Goal: Find contact information

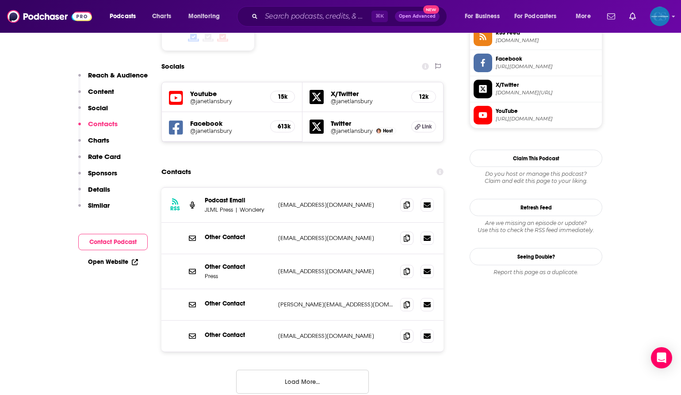
scroll to position [756, 0]
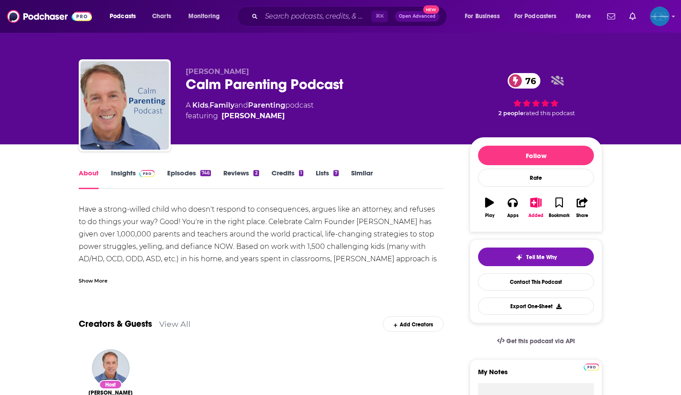
click at [125, 175] on link "Insights" at bounding box center [133, 179] width 44 height 20
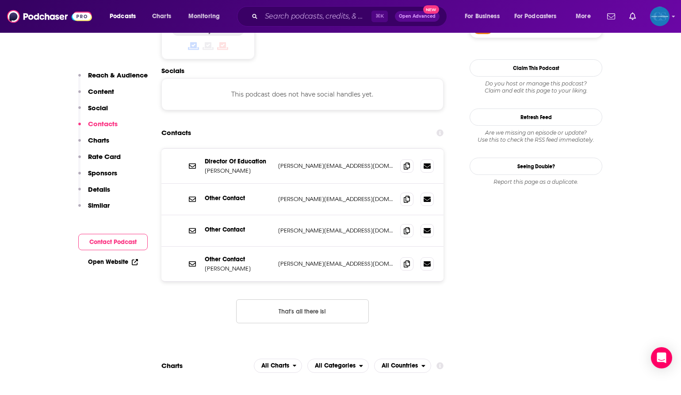
scroll to position [764, 0]
click at [265, 300] on button "That's all there is!" at bounding box center [302, 312] width 133 height 24
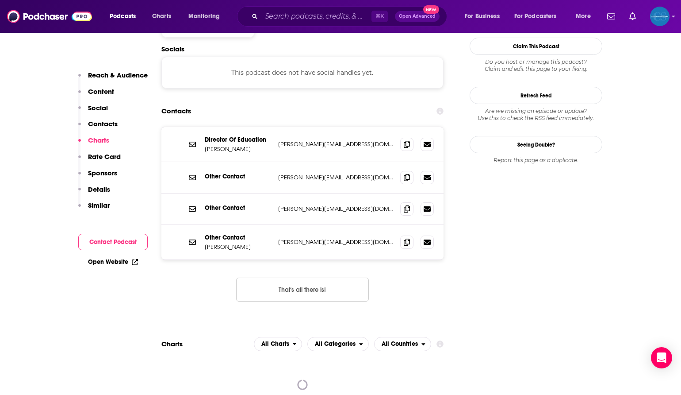
scroll to position [760, 0]
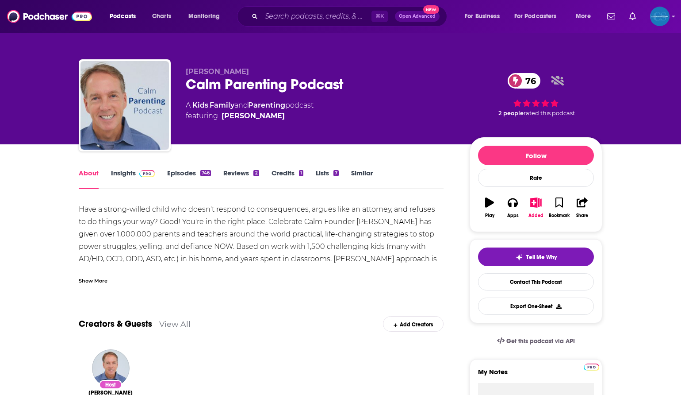
click at [125, 173] on link "Insights" at bounding box center [133, 179] width 44 height 20
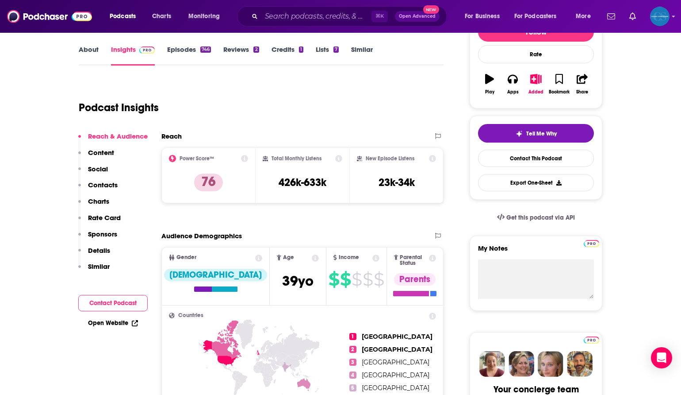
scroll to position [122, 0]
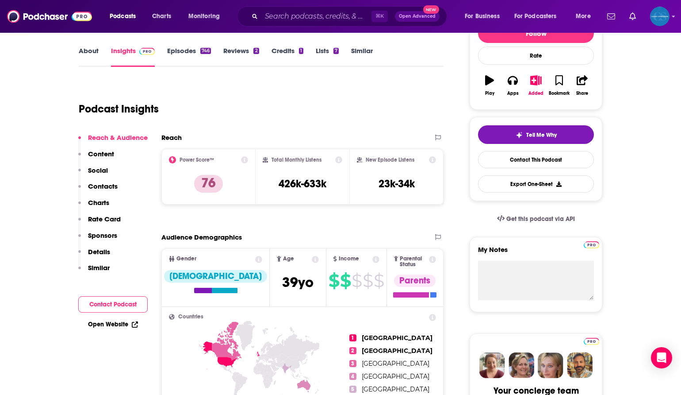
click at [127, 308] on button "Contact Podcast" at bounding box center [112, 304] width 69 height 16
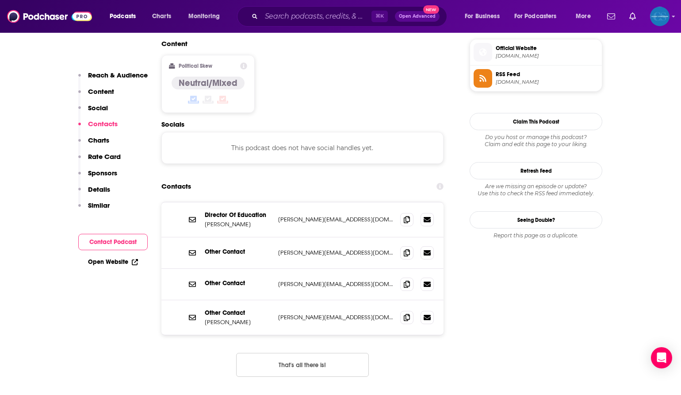
scroll to position [712, 0]
click at [136, 264] on icon at bounding box center [135, 262] width 6 height 6
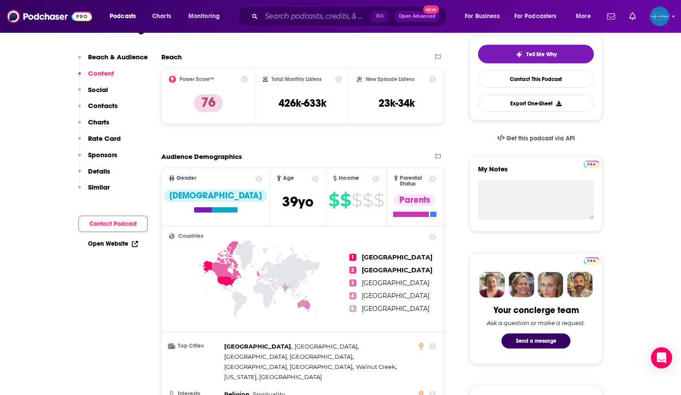
scroll to position [0, 0]
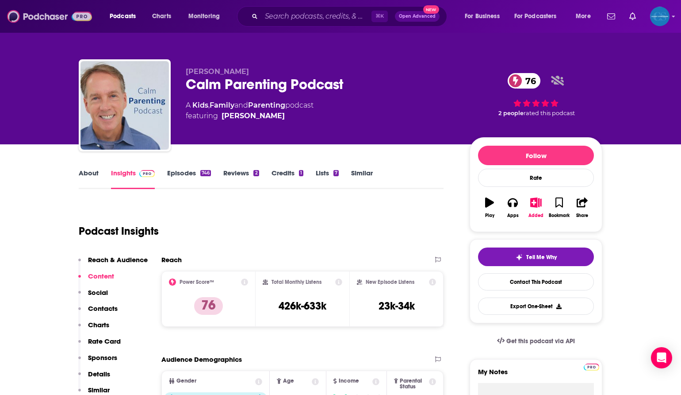
click at [27, 14] on img at bounding box center [49, 16] width 85 height 17
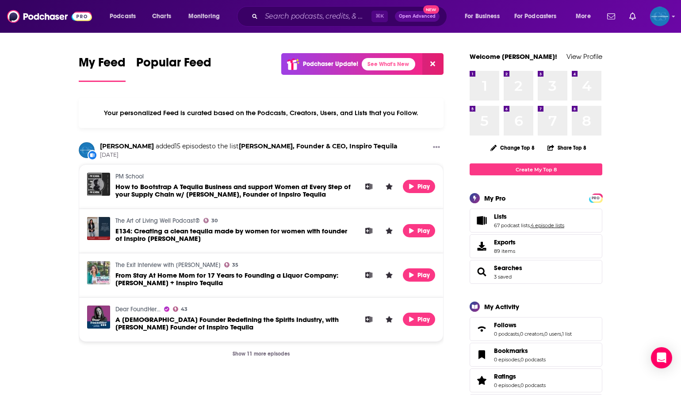
click at [537, 223] on link "4 episode lists" at bounding box center [548, 225] width 34 height 6
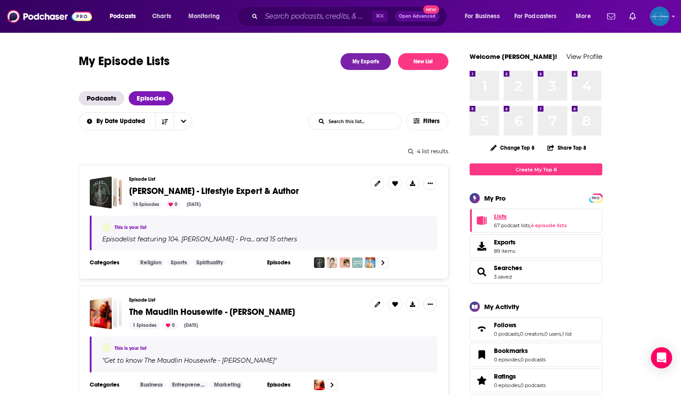
click at [518, 216] on link "Lists" at bounding box center [530, 216] width 73 height 8
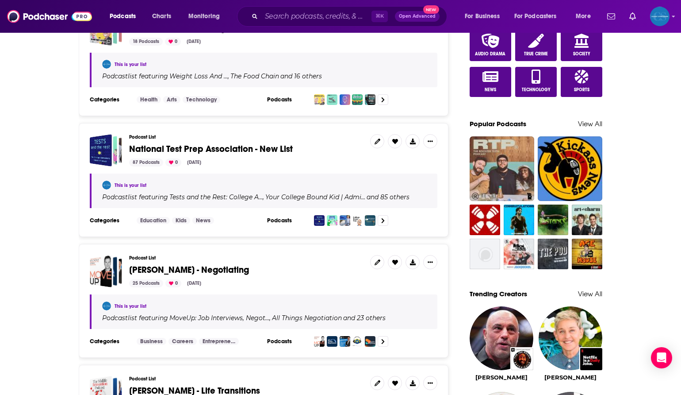
scroll to position [533, 0]
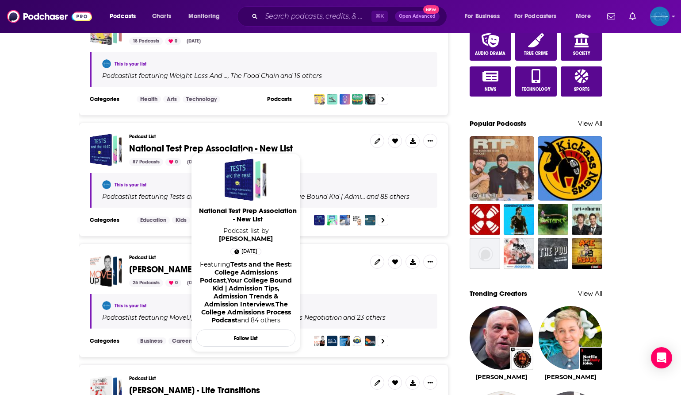
click at [272, 143] on span "National Test Prep Association - New List" at bounding box center [211, 148] width 164 height 11
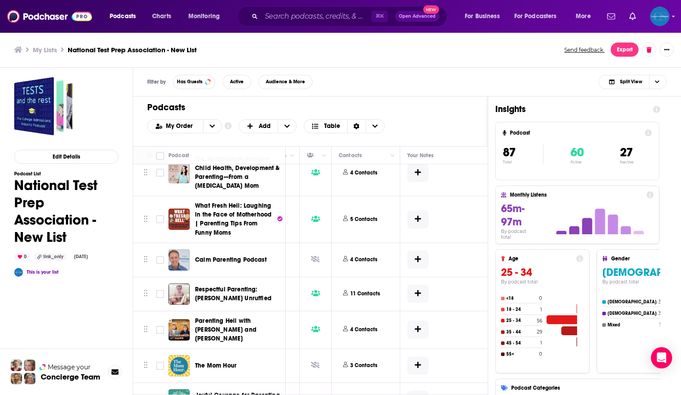
scroll to position [949, 350]
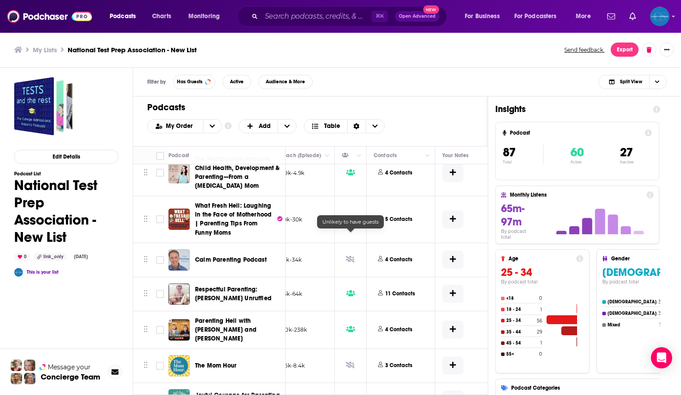
click at [351, 255] on icon at bounding box center [350, 258] width 9 height 7
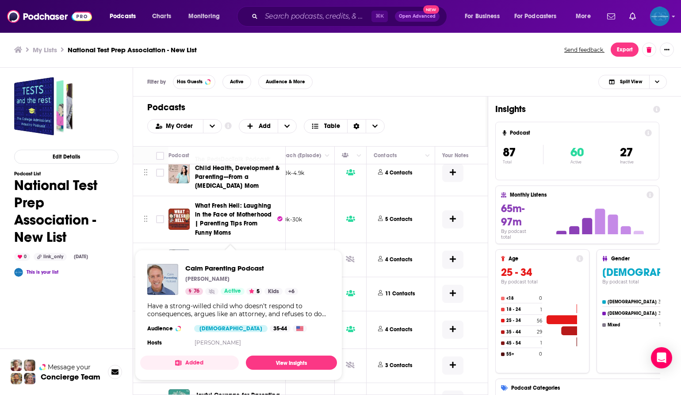
click at [243, 256] on span "Calm Parenting Podcast" at bounding box center [231, 260] width 72 height 8
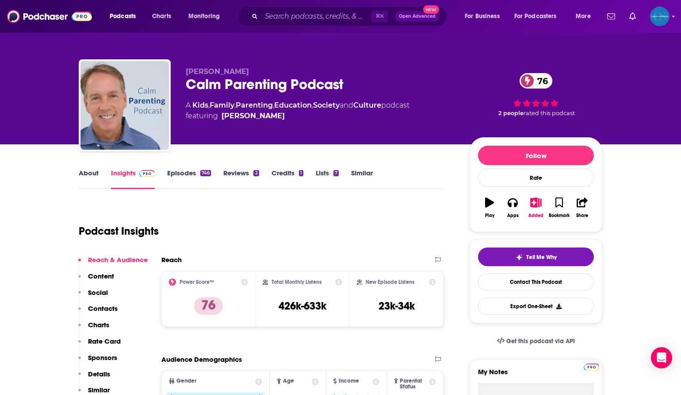
scroll to position [3, 0]
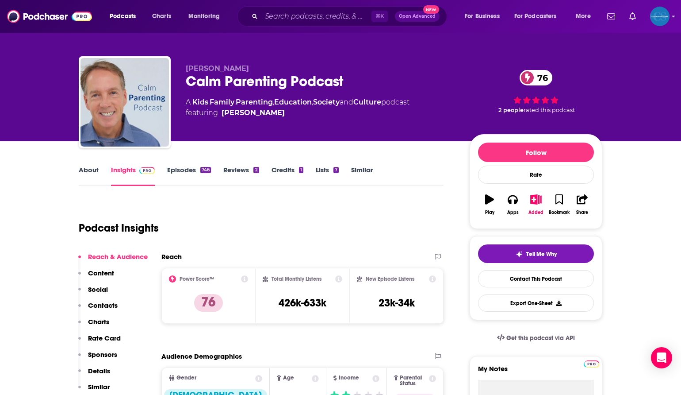
click at [246, 277] on icon at bounding box center [244, 278] width 7 height 7
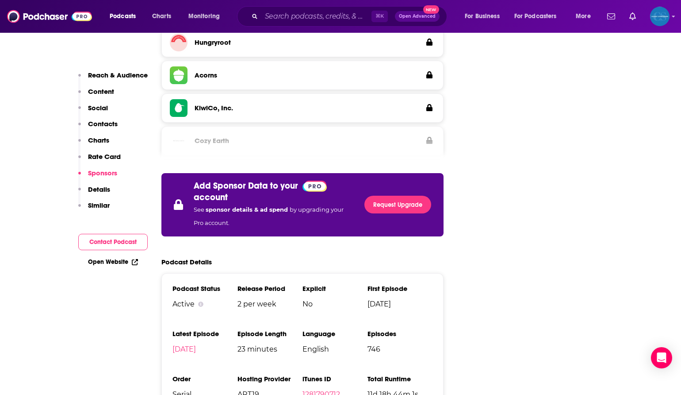
scroll to position [1527, 0]
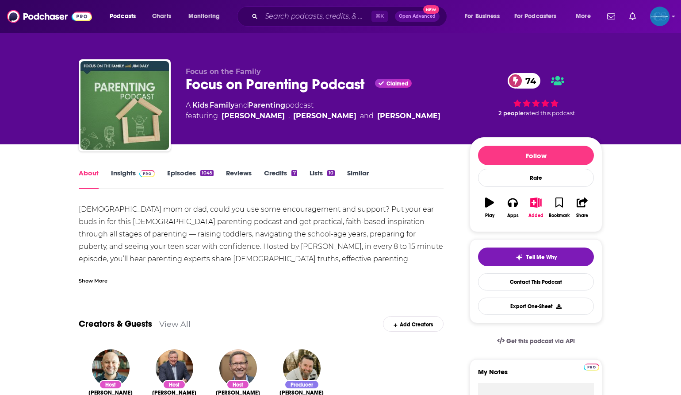
click at [127, 174] on link "Insights" at bounding box center [133, 179] width 44 height 20
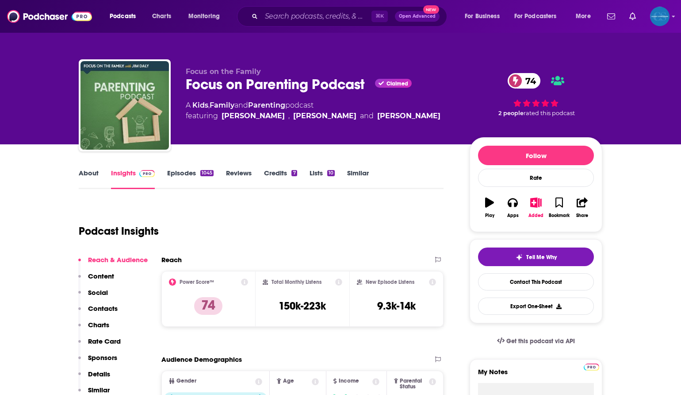
click at [105, 293] on p "Social" at bounding box center [98, 292] width 20 height 8
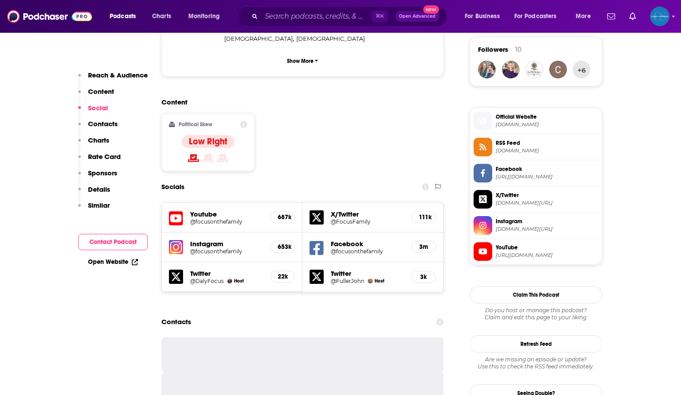
scroll to position [644, 0]
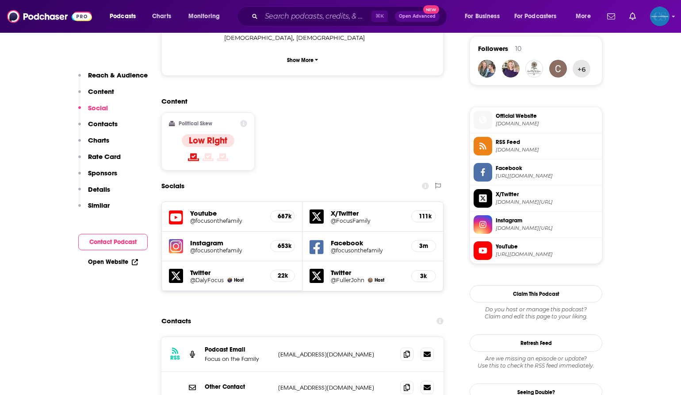
click at [111, 123] on p "Contacts" at bounding box center [103, 123] width 30 height 8
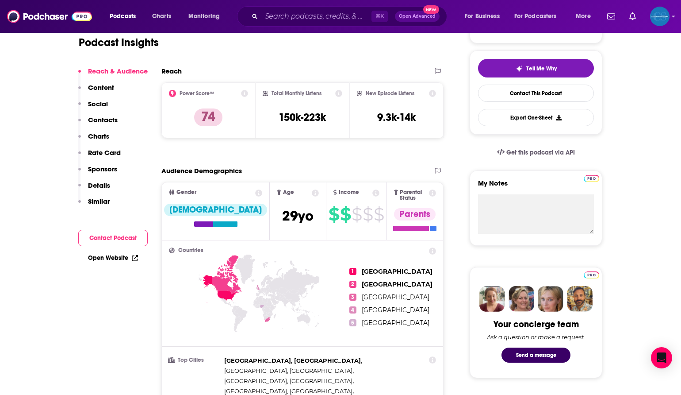
scroll to position [251, 0]
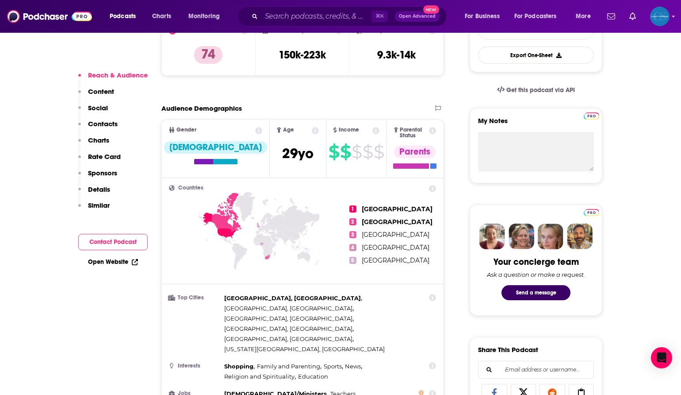
click at [111, 121] on p "Contacts" at bounding box center [103, 123] width 30 height 8
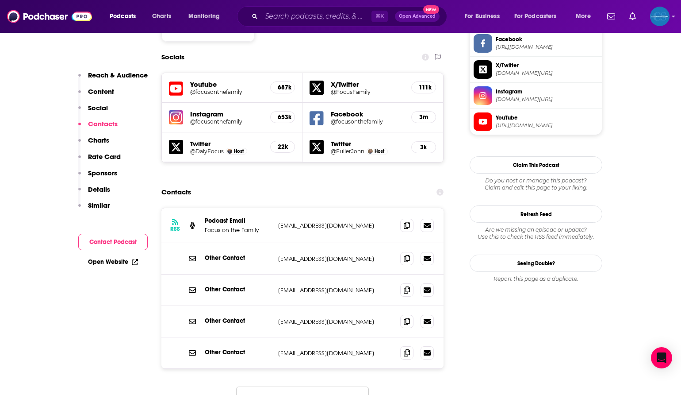
scroll to position [780, 0]
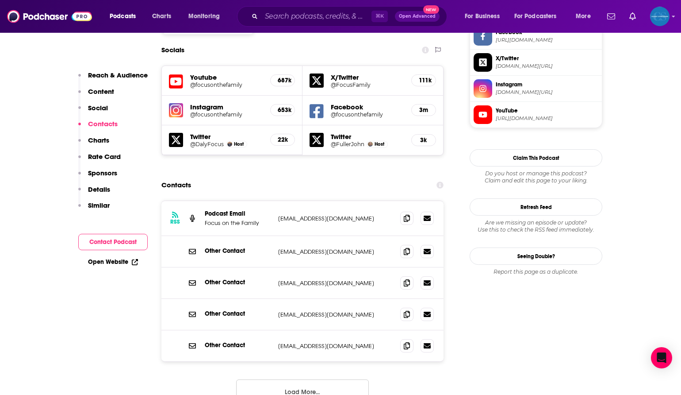
click at [225, 219] on p "Focus on the Family" at bounding box center [238, 223] width 66 height 8
copy p "Focus on the Family"
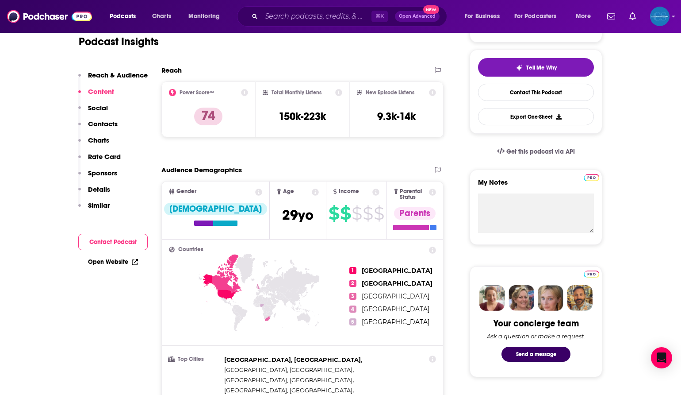
scroll to position [0, 0]
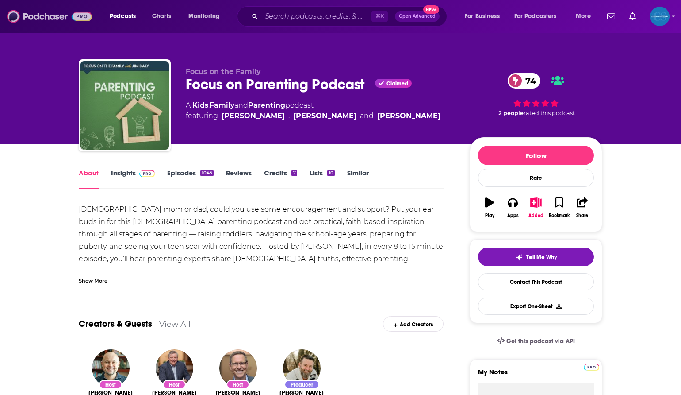
click at [35, 15] on img at bounding box center [49, 16] width 85 height 17
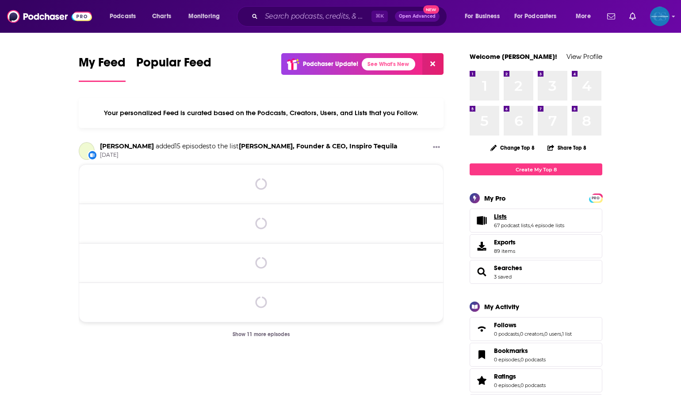
click at [501, 218] on span "Lists" at bounding box center [500, 216] width 13 height 8
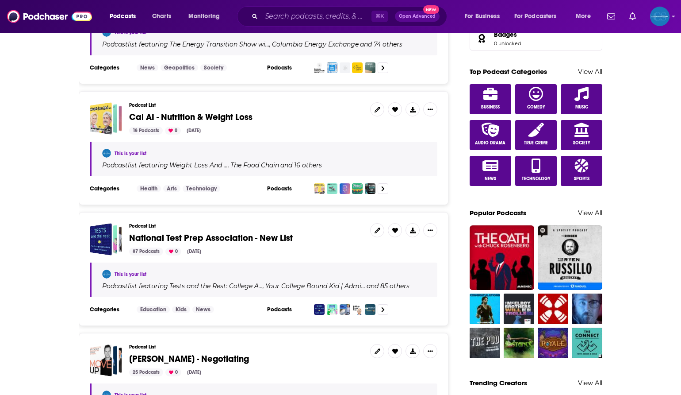
scroll to position [453, 0]
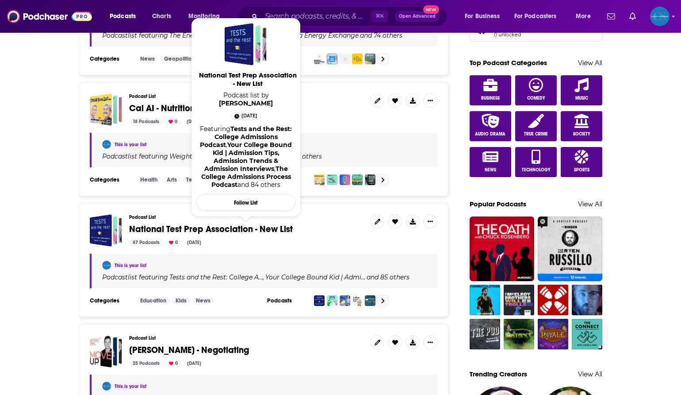
click at [212, 223] on span "National Test Prep Association - New List" at bounding box center [211, 228] width 164 height 11
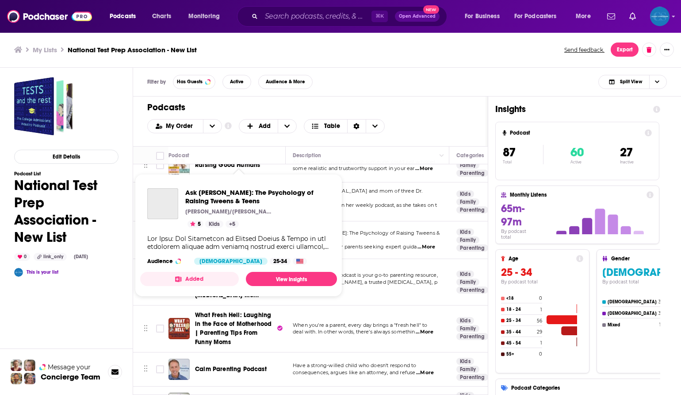
scroll to position [925, 0]
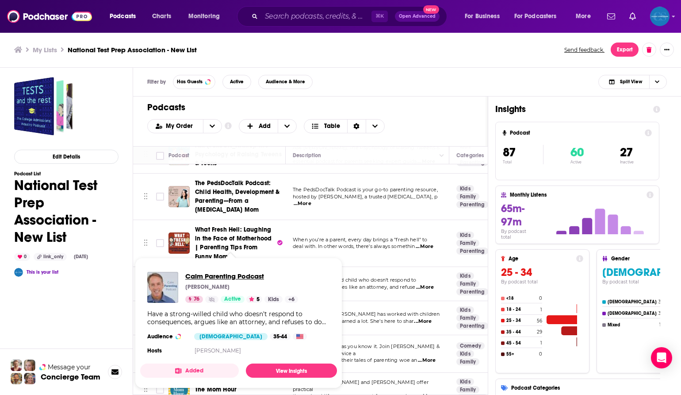
click at [217, 276] on span "Calm Parenting Podcast" at bounding box center [241, 276] width 113 height 8
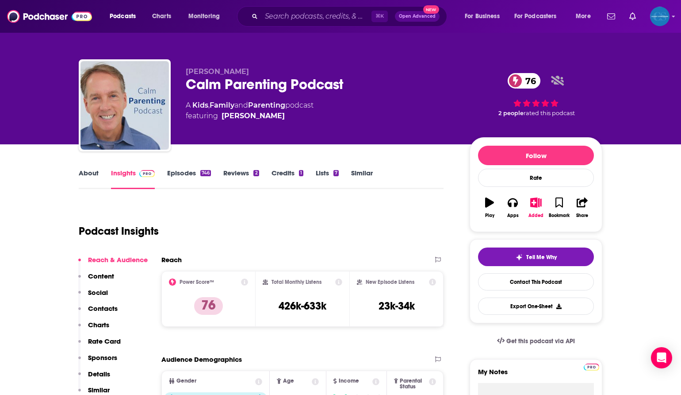
click at [243, 84] on div "Calm Parenting Podcast 76" at bounding box center [321, 84] width 270 height 17
click at [244, 84] on div "Calm Parenting Podcast 76" at bounding box center [321, 84] width 270 height 17
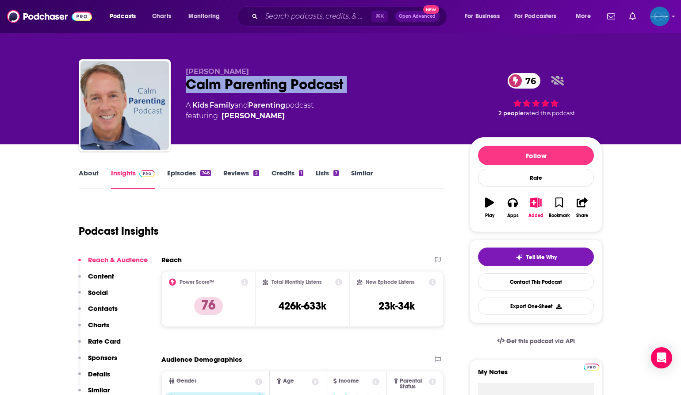
copy div "Calm Parenting Podcast 76"
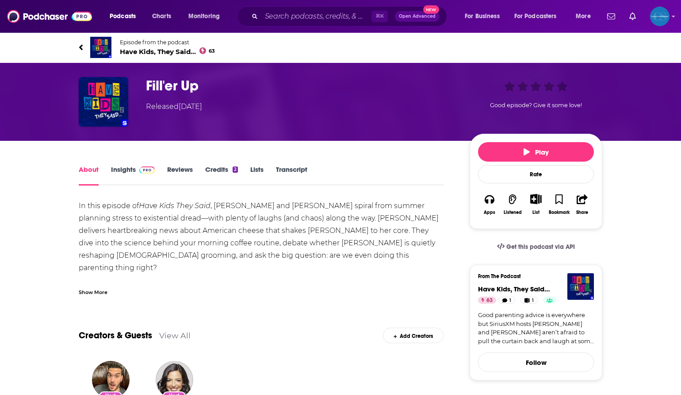
click at [165, 51] on span "Have Kids, They Said… 63" at bounding box center [167, 51] width 95 height 8
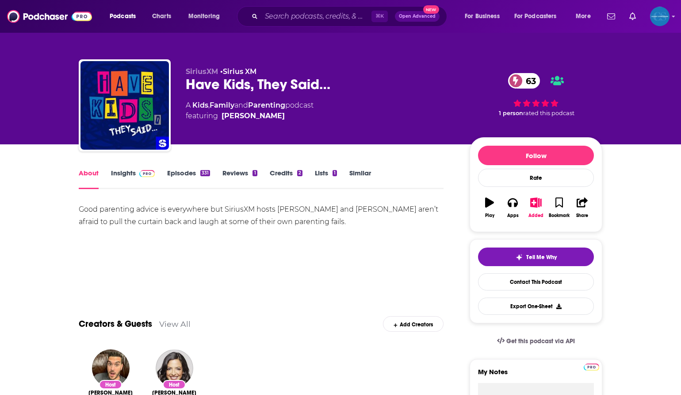
click at [140, 173] on img at bounding box center [146, 173] width 15 height 7
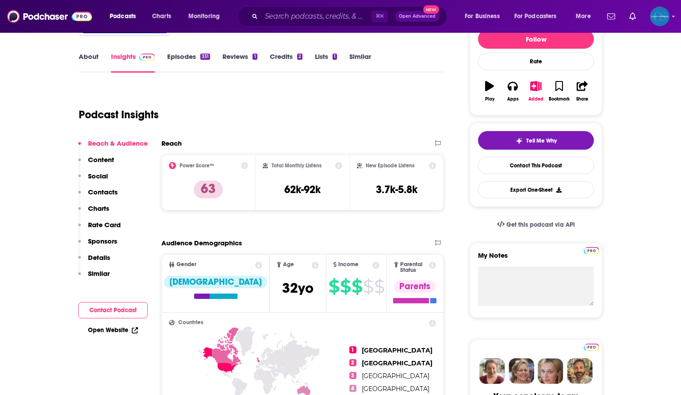
scroll to position [132, 0]
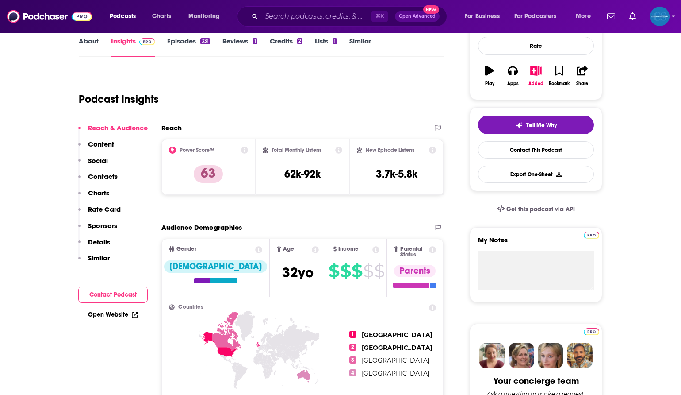
click at [111, 180] on p "Contacts" at bounding box center [103, 176] width 30 height 8
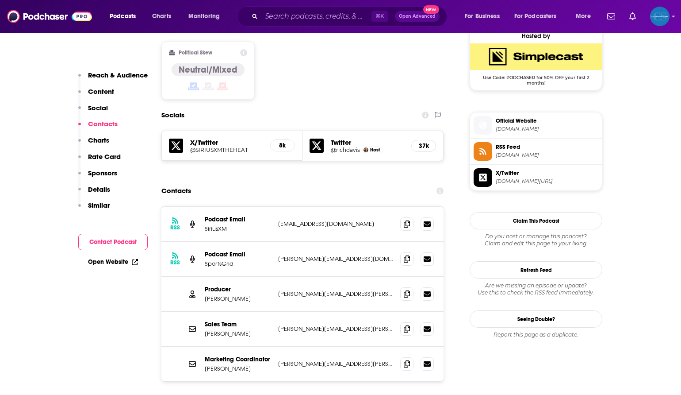
scroll to position [730, 0]
